Goal: Task Accomplishment & Management: Manage account settings

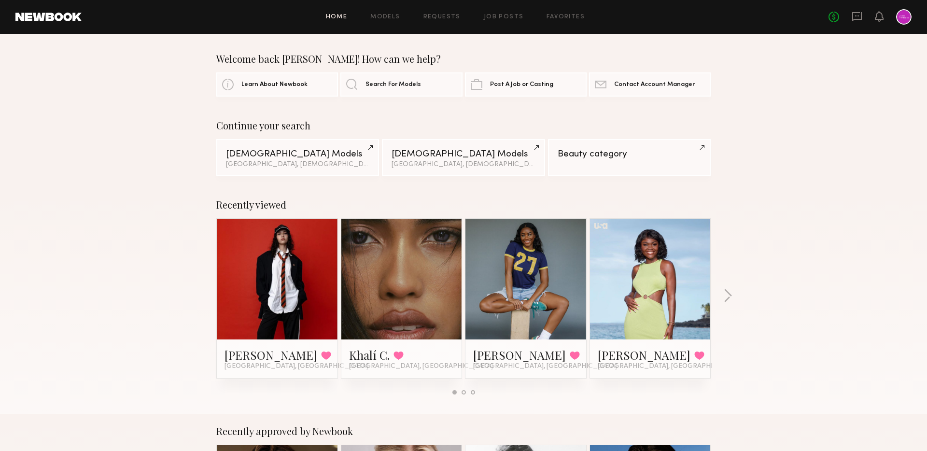
click at [901, 18] on div at bounding box center [903, 16] width 15 height 15
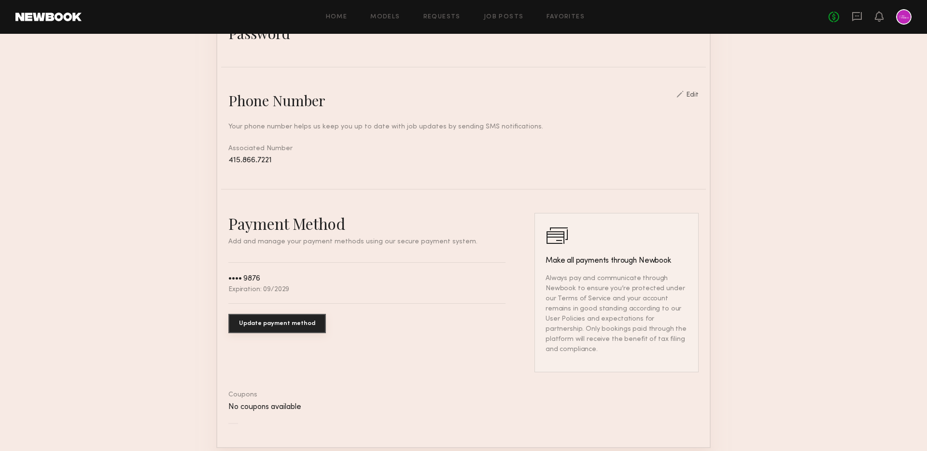
scroll to position [384, 0]
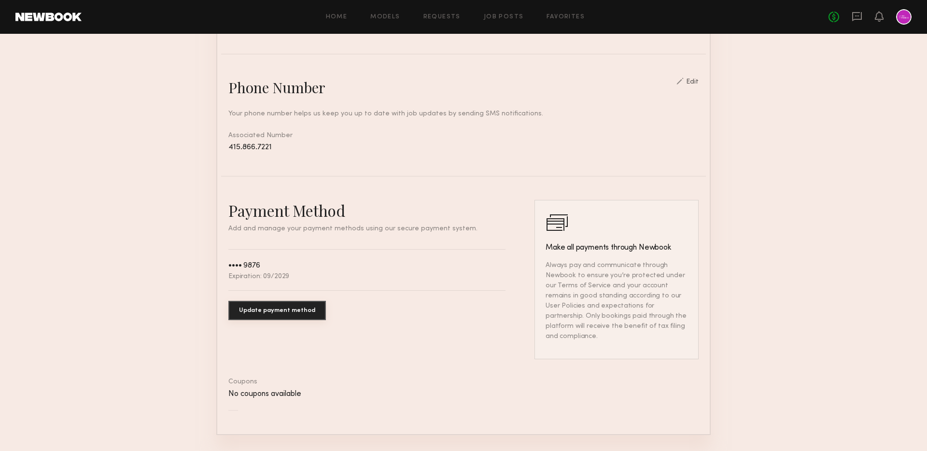
click at [281, 308] on button "Update payment method" at bounding box center [277, 310] width 98 height 19
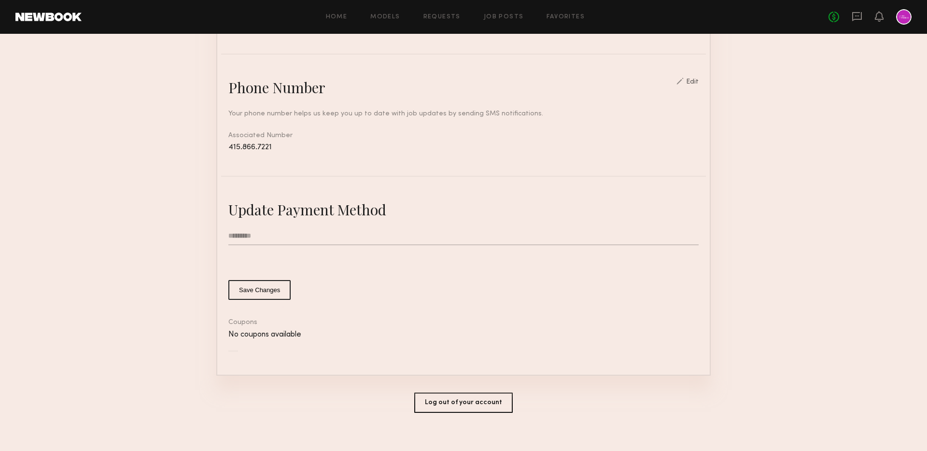
click at [271, 236] on input "text" at bounding box center [463, 236] width 470 height 18
type input "*********"
click at [447, 295] on common-button-deprecated "Save Changes" at bounding box center [463, 290] width 470 height 20
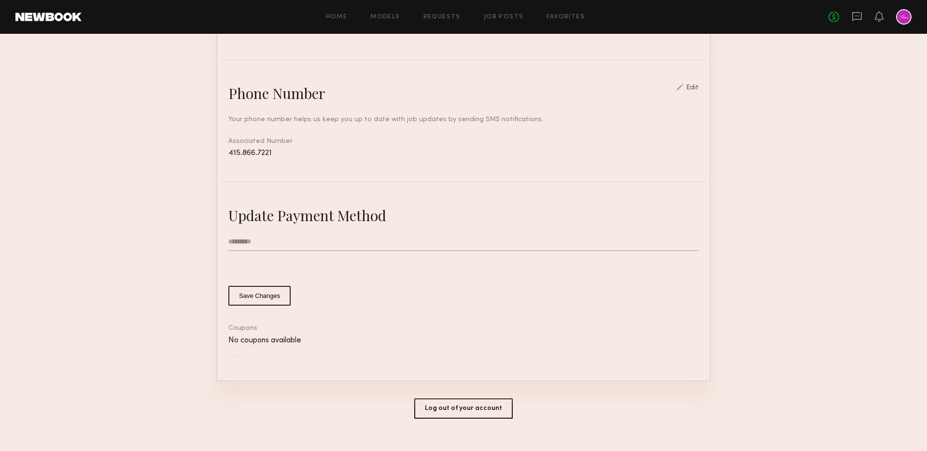
scroll to position [379, 0]
click at [253, 244] on input "*********" at bounding box center [463, 241] width 470 height 18
drag, startPoint x: 259, startPoint y: 238, endPoint x: 181, endPoint y: 238, distance: 78.2
click at [181, 238] on section "Account Settings ACCOUNT INFO PROFILE PAYMENT HISTORY General information Edit …" at bounding box center [463, 60] width 927 height 811
type input "*********"
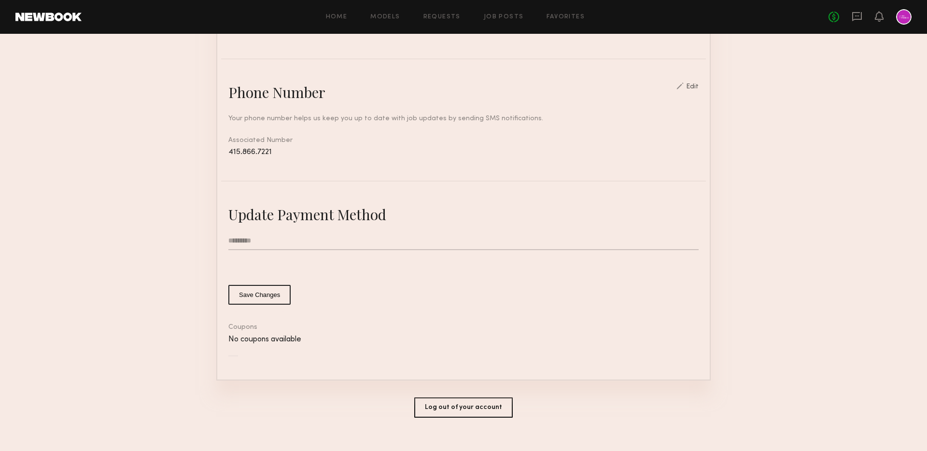
click at [349, 310] on nb-stripe-card-bind "Update Payment Method ********* Save Changes Coupons No coupons available" at bounding box center [463, 281] width 470 height 152
click at [266, 291] on button "Save Changes" at bounding box center [259, 295] width 62 height 20
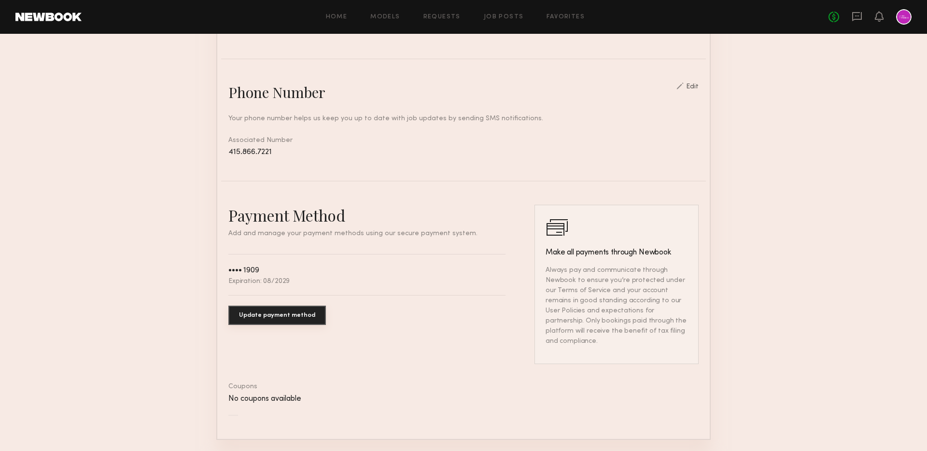
click at [776, 266] on section "Account Settings ACCOUNT INFO PROFILE PAYMENT HISTORY General information Edit …" at bounding box center [463, 90] width 927 height 870
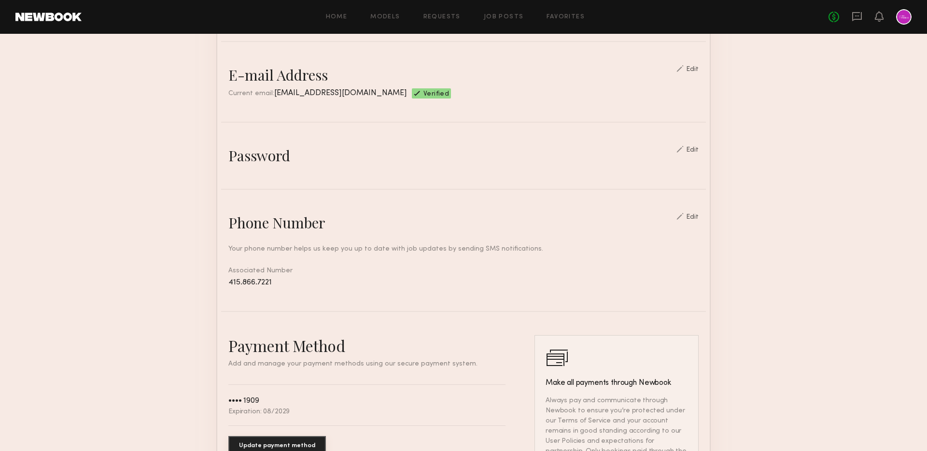
scroll to position [0, 0]
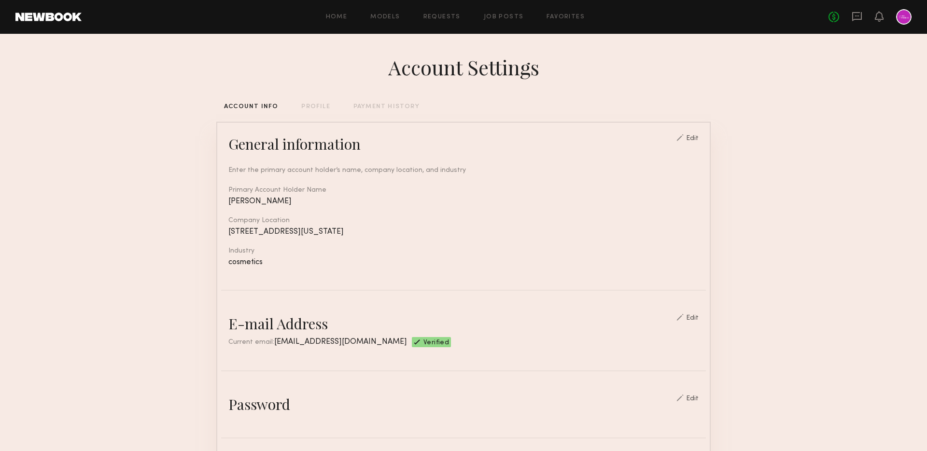
click at [315, 109] on div "PROFILE" at bounding box center [315, 107] width 28 height 6
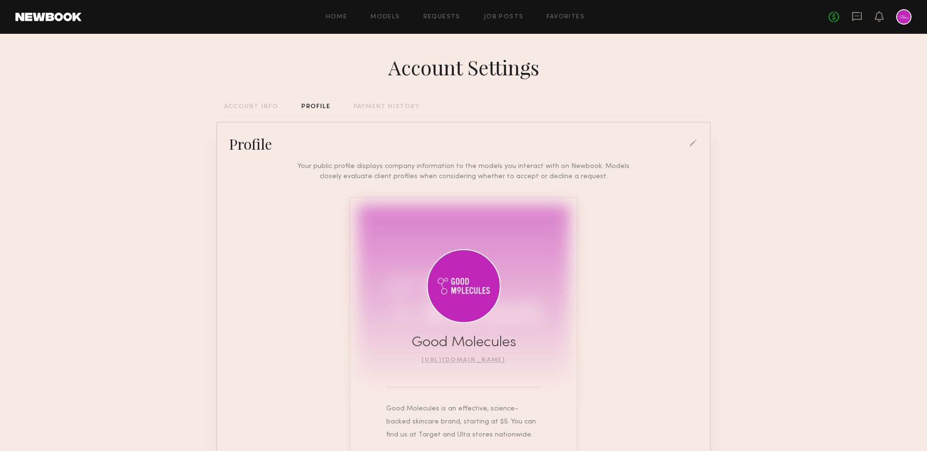
click at [386, 104] on div "PAYMENT HISTORY" at bounding box center [386, 107] width 66 height 6
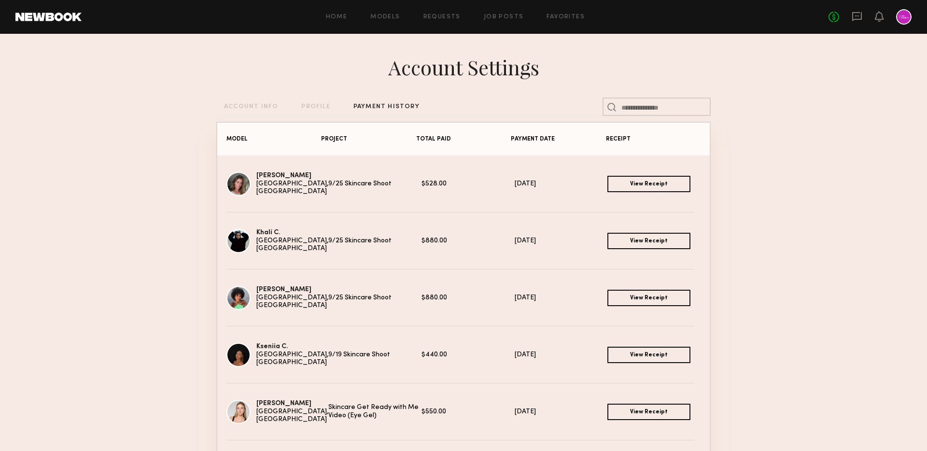
click at [261, 104] on div "ACCOUNT INFO" at bounding box center [251, 107] width 54 height 6
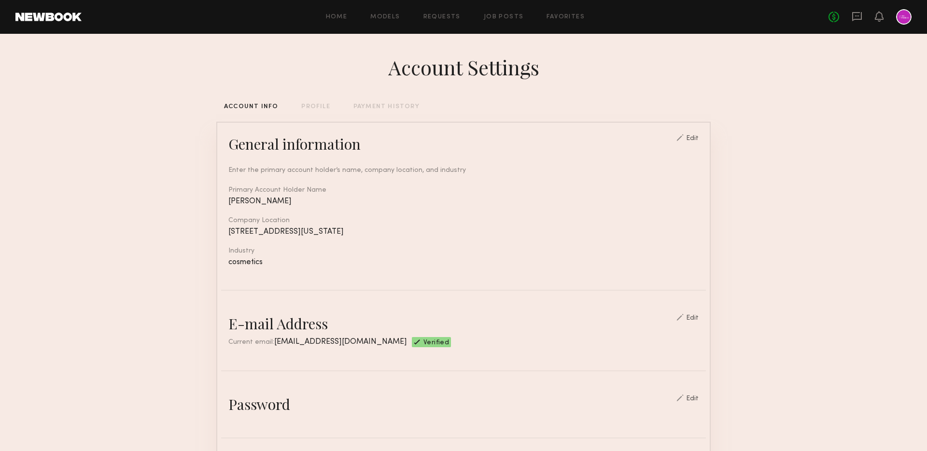
click at [338, 13] on div "Home Models Requests Job Posts Favorites Sign Out No fees up to $5,000" at bounding box center [497, 16] width 830 height 15
click at [340, 18] on link "Home" at bounding box center [337, 17] width 22 height 6
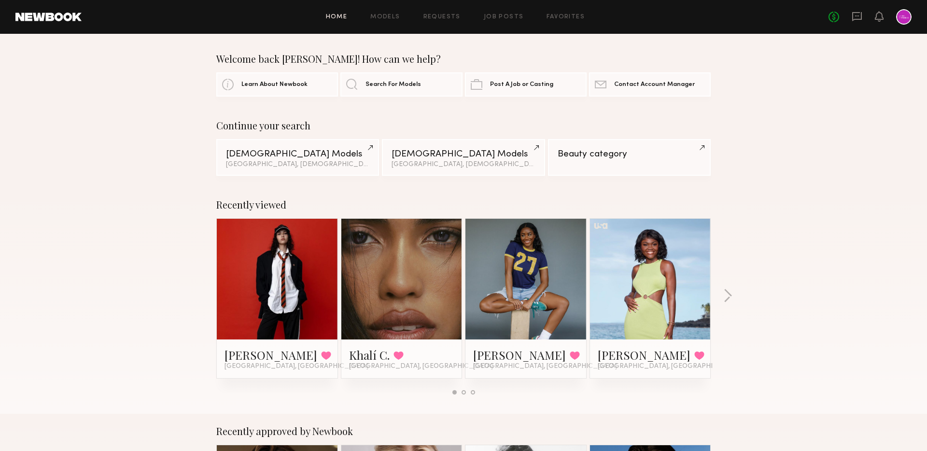
click at [454, 16] on link "Requests" at bounding box center [441, 17] width 37 height 6
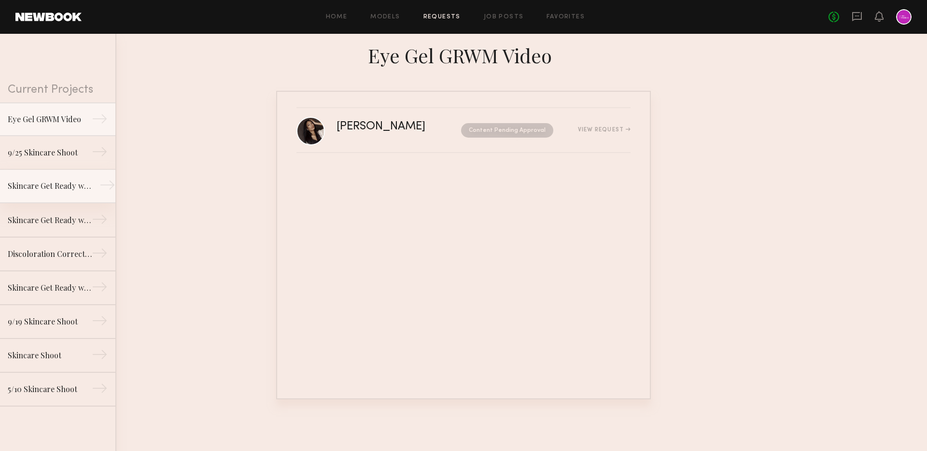
click at [57, 182] on div "Skincare Get Ready with Me Video (Body Treatment)" at bounding box center [50, 186] width 84 height 12
